Goal: Task Accomplishment & Management: Use online tool/utility

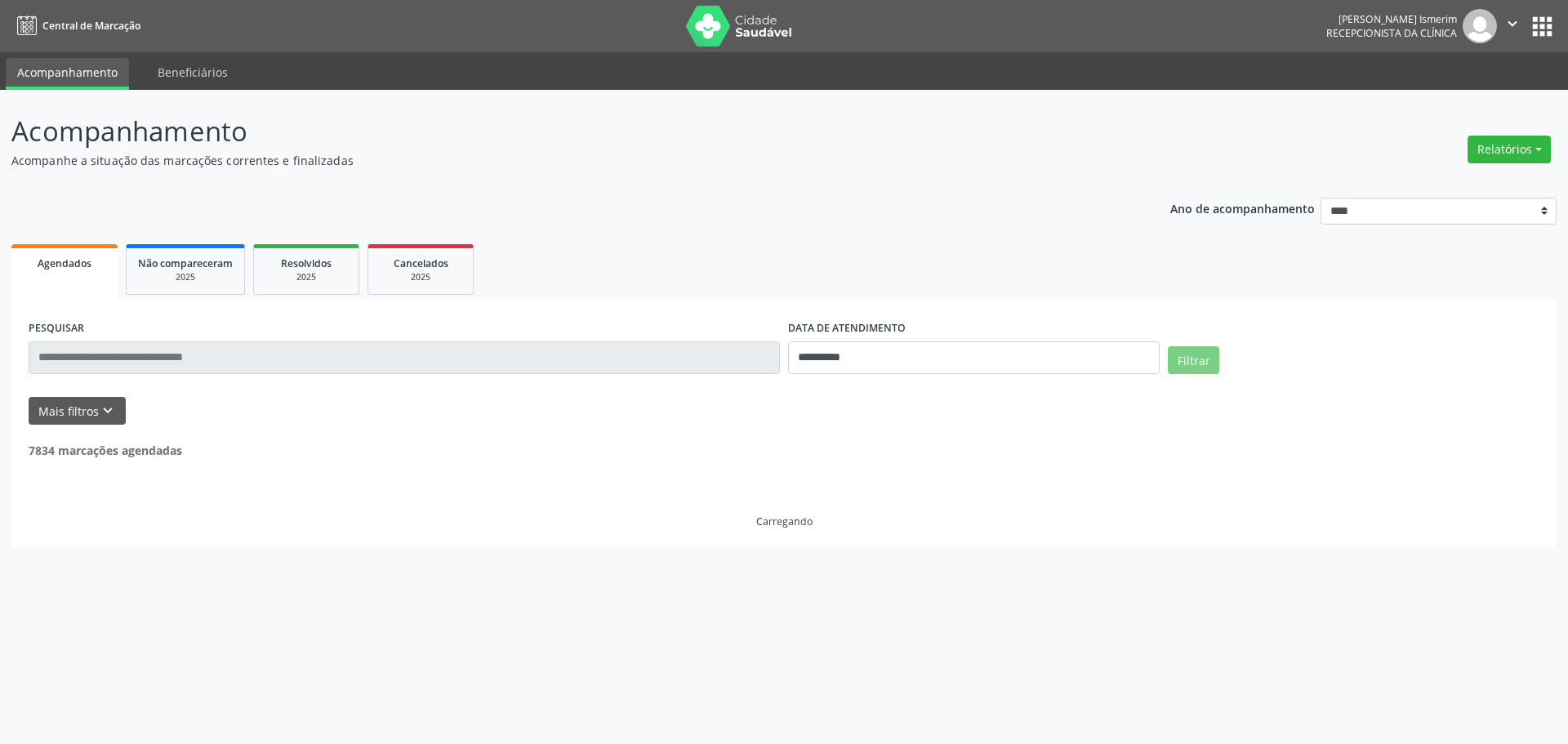
click at [1482, 158] on button "Relatórios" at bounding box center [1509, 149] width 83 height 28
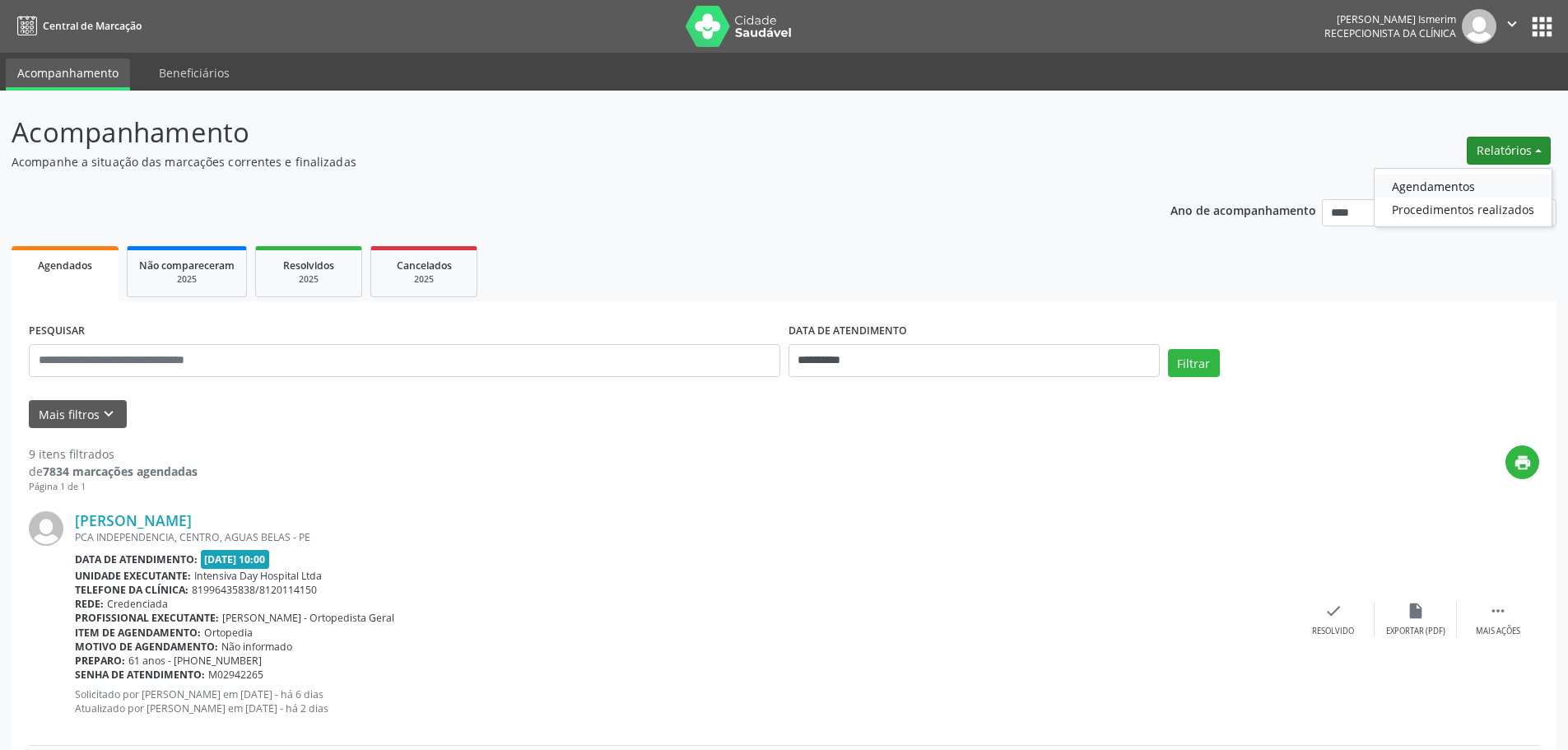
click at [1489, 183] on link "Agendamentos" at bounding box center [1462, 186] width 177 height 23
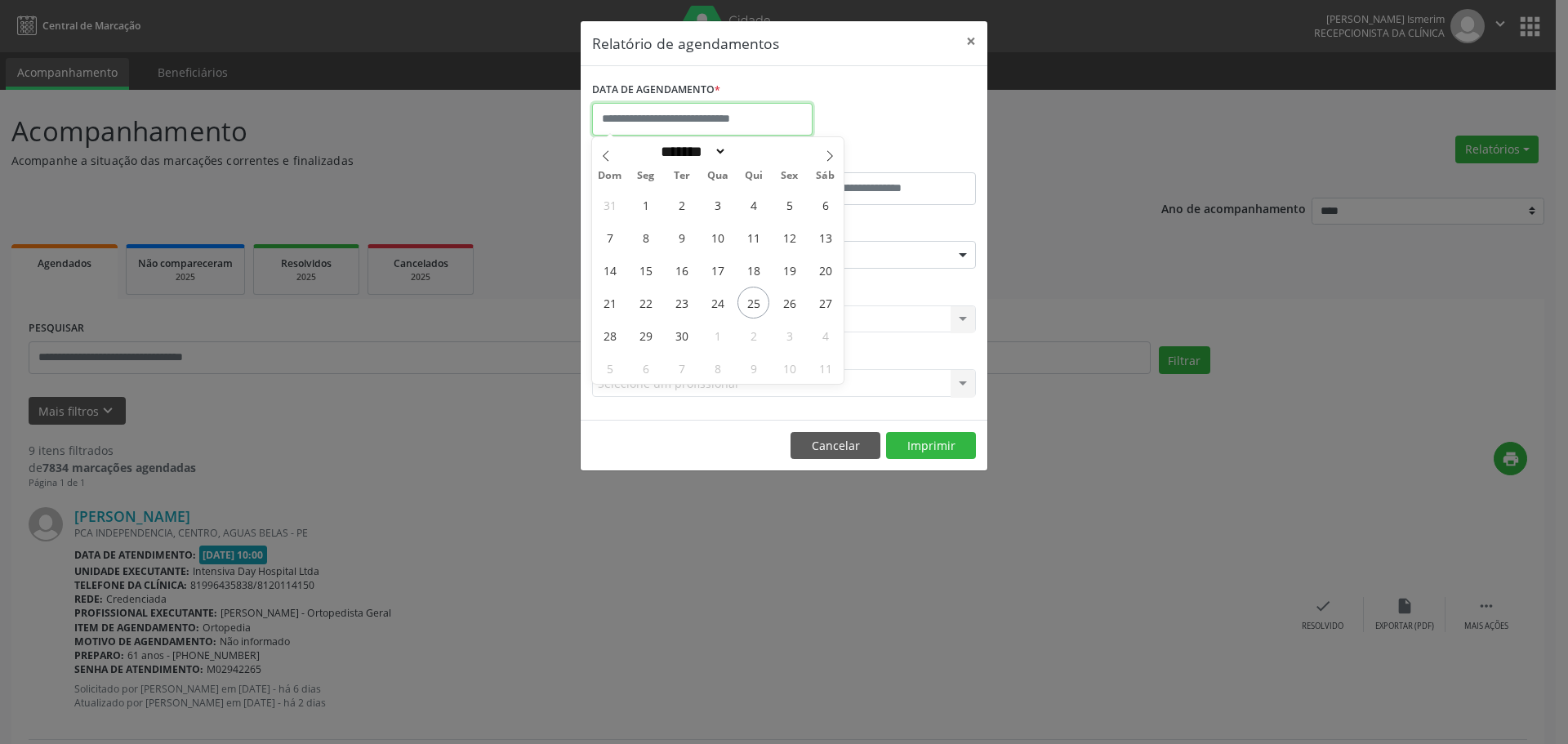
click at [693, 122] on input "text" at bounding box center [702, 119] width 220 height 33
click at [796, 301] on span "26" at bounding box center [789, 302] width 32 height 32
type input "**********"
click at [796, 301] on span "26" at bounding box center [789, 302] width 32 height 32
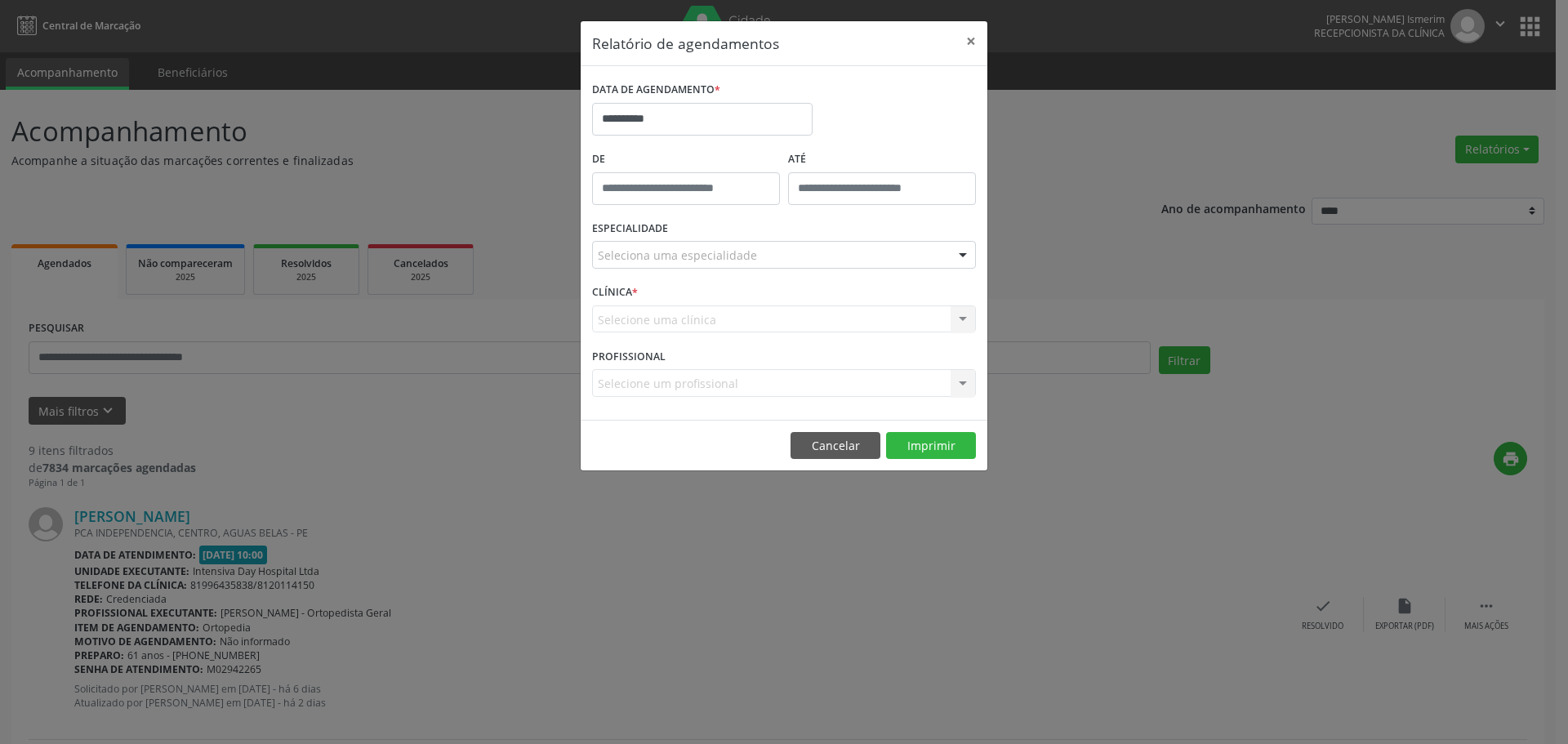
click at [841, 240] on div "ESPECIALIDADE Seleciona uma especialidade Todas as especialidades Alergologia A…" at bounding box center [784, 248] width 392 height 64
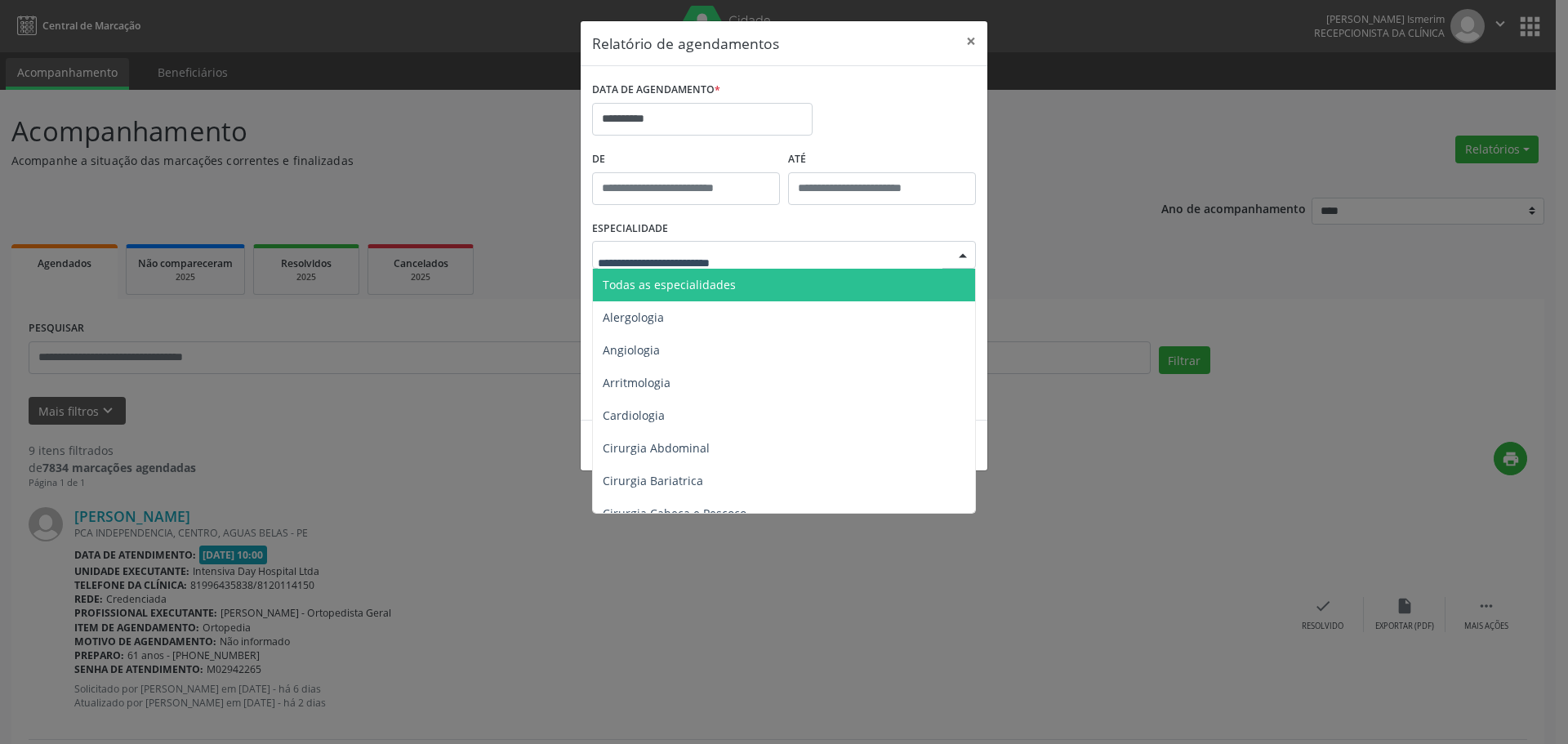
click at [845, 265] on div at bounding box center [783, 254] width 383 height 28
click at [840, 281] on span "Todas as especialidades" at bounding box center [785, 285] width 384 height 33
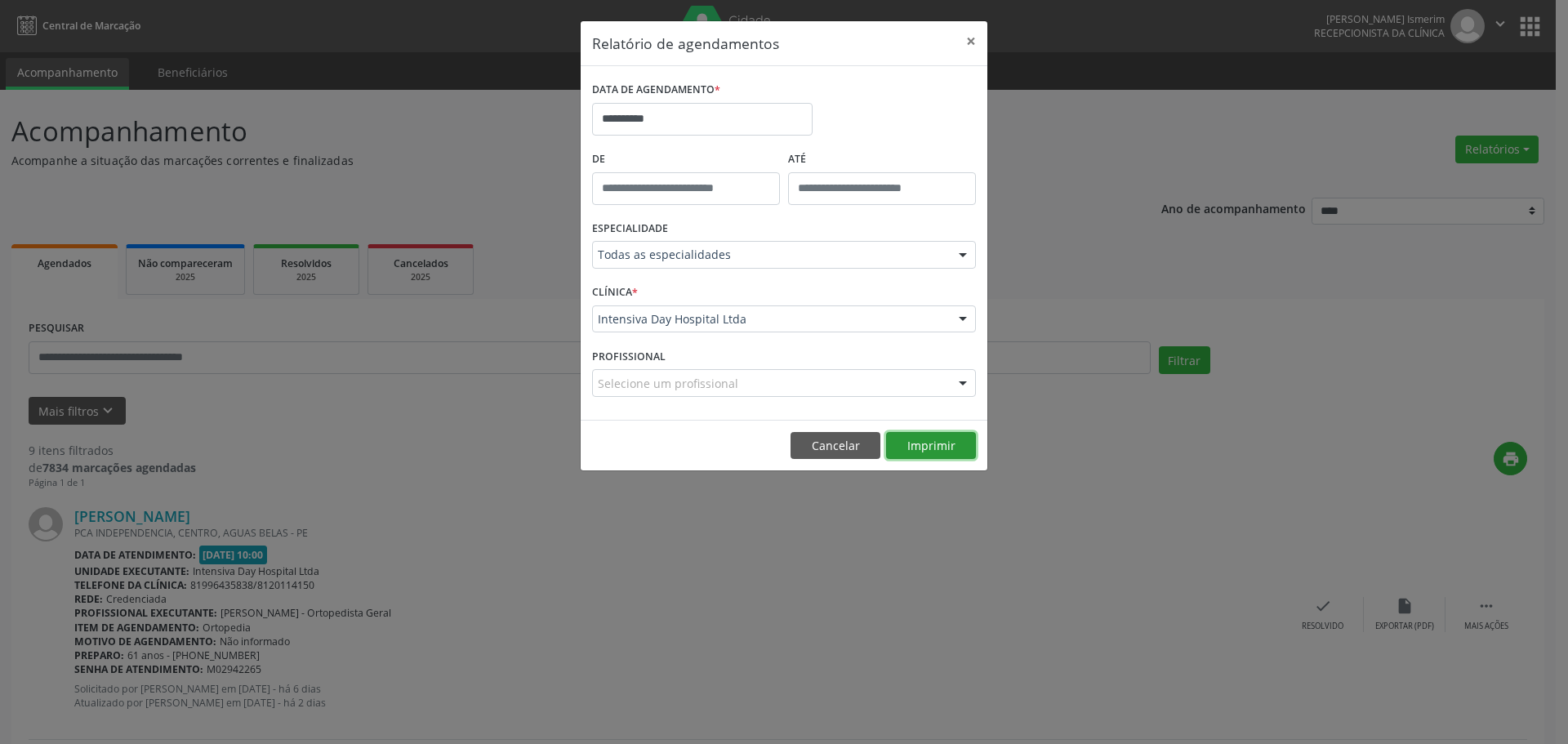
click at [923, 436] on button "Imprimir" at bounding box center [931, 445] width 90 height 28
